Goal: Task Accomplishment & Management: Manage account settings

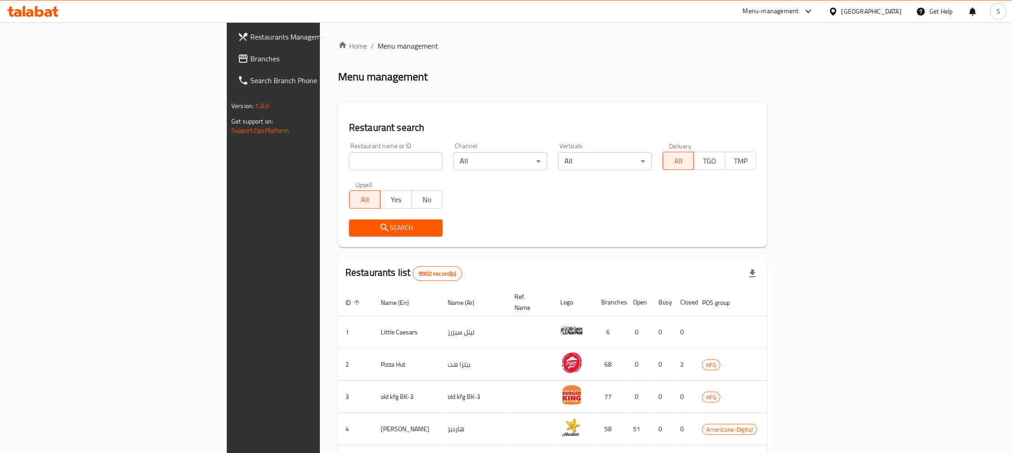
paste input "Kabab bushreek"
click at [349, 163] on input "Kabab bushreek" at bounding box center [396, 161] width 94 height 18
type input "Kabab bushreek"
click button "Search" at bounding box center [396, 228] width 94 height 17
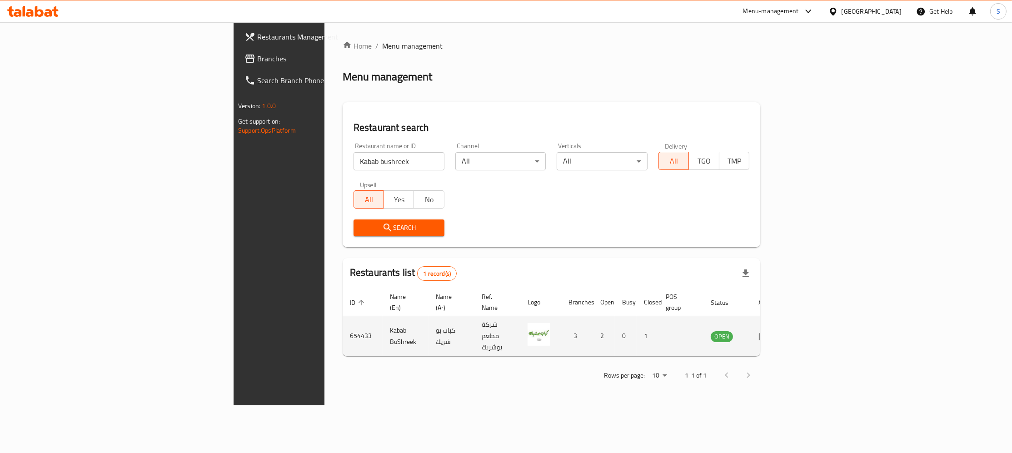
click at [783, 318] on td "enhanced table" at bounding box center [766, 336] width 31 height 40
click at [769, 331] on icon "enhanced table" at bounding box center [764, 336] width 11 height 11
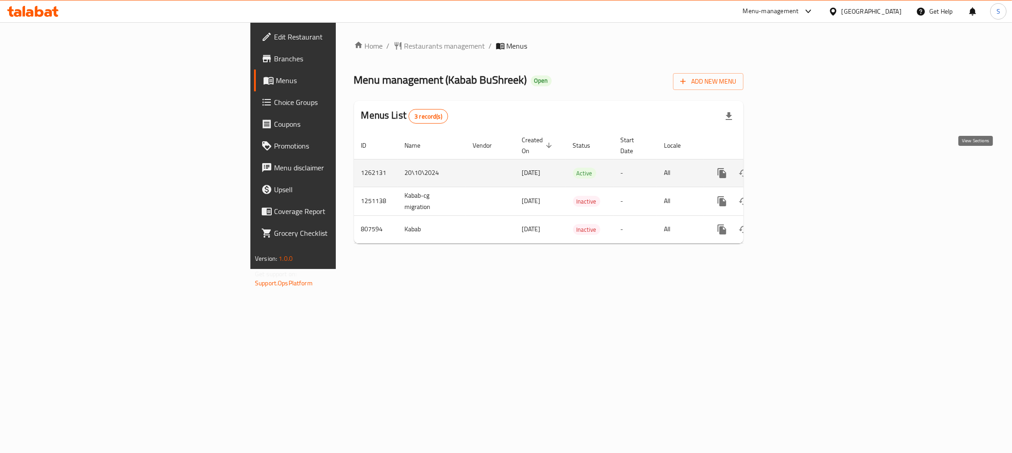
click at [792, 169] on icon "enhanced table" at bounding box center [788, 173] width 8 height 8
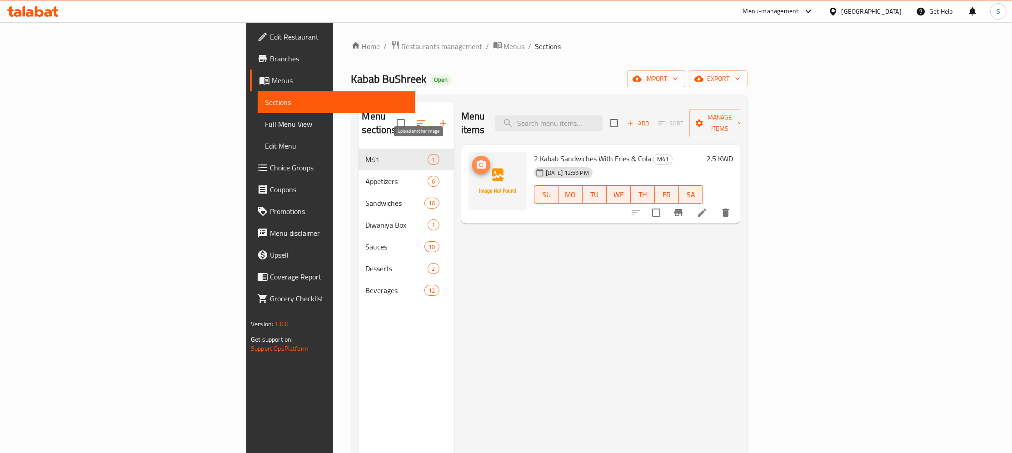
click at [479, 164] on circle "upload picture" at bounding box center [480, 165] width 3 height 3
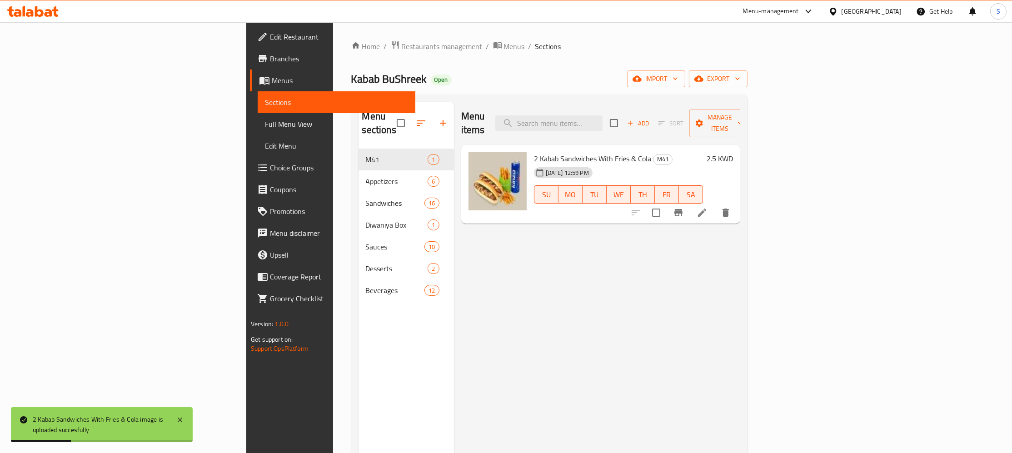
click at [582, 281] on div "Menu items Add Sort Manage items 2 Kabab Sandwiches With Fries & Cola M41 [DATE…" at bounding box center [597, 328] width 286 height 453
